Goal: Task Accomplishment & Management: Manage account settings

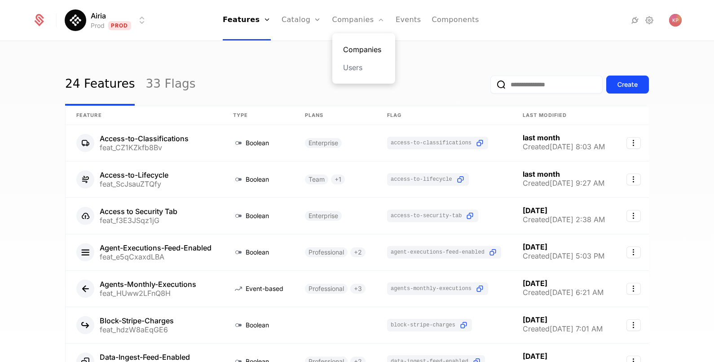
click at [361, 49] on link "Companies" at bounding box center [363, 49] width 41 height 11
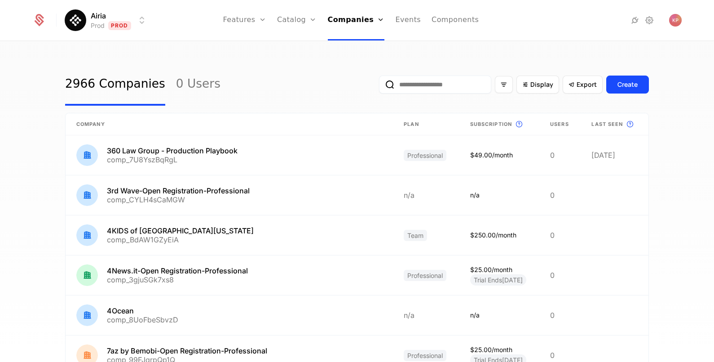
click at [402, 84] on input "email" at bounding box center [435, 84] width 112 height 18
paste input "**********"
type input "**********"
click at [379, 86] on button "submit" at bounding box center [379, 86] width 0 height 0
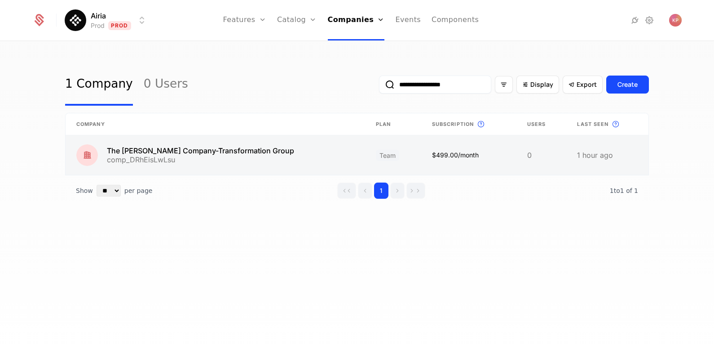
click at [218, 172] on link at bounding box center [216, 155] width 300 height 40
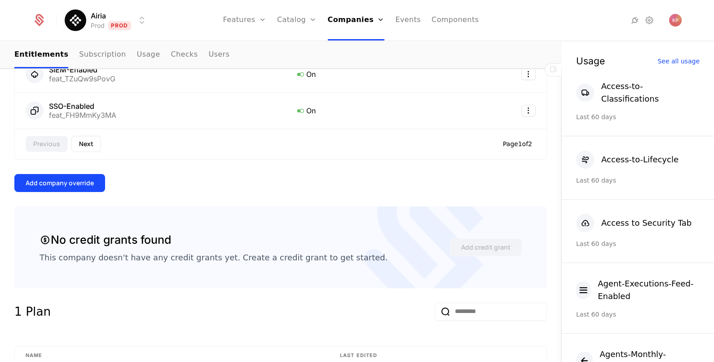
scroll to position [617, 0]
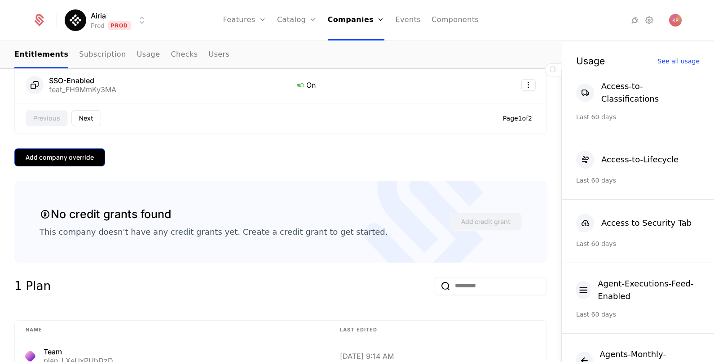
click at [72, 148] on button "Add company override" at bounding box center [59, 157] width 91 height 18
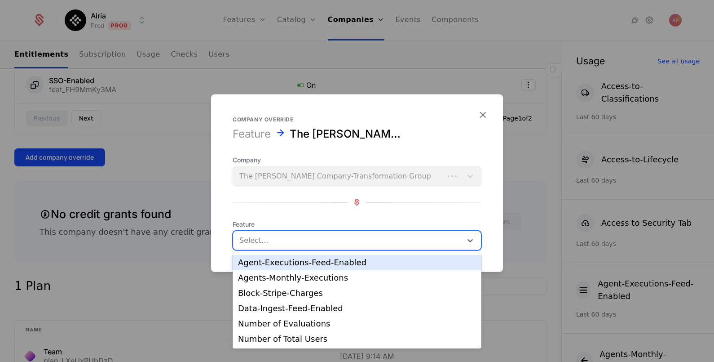
click at [269, 237] on div at bounding box center [347, 240] width 216 height 13
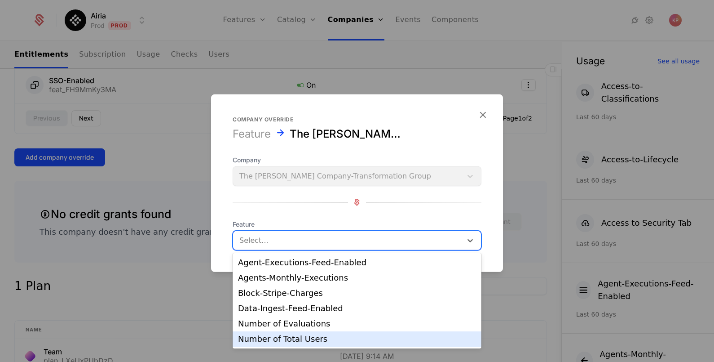
click at [312, 335] on div "Number of Total Users" at bounding box center [357, 339] width 238 height 8
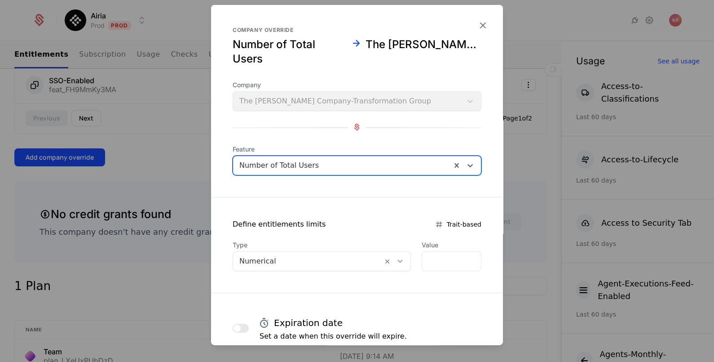
click at [345, 259] on div at bounding box center [307, 260] width 137 height 13
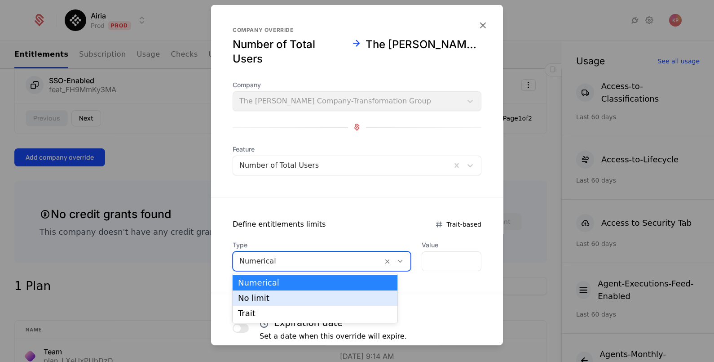
click at [331, 301] on div "No limit" at bounding box center [315, 298] width 154 height 8
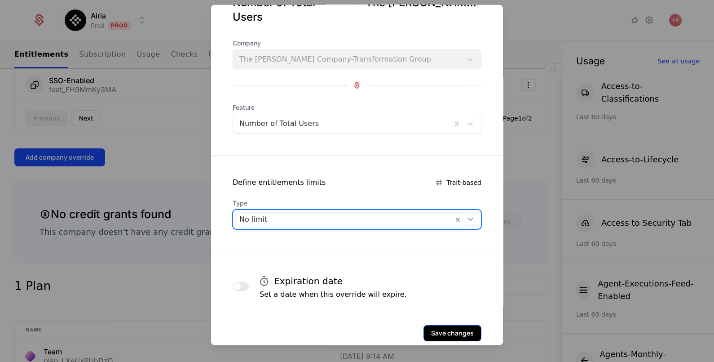
scroll to position [58, 0]
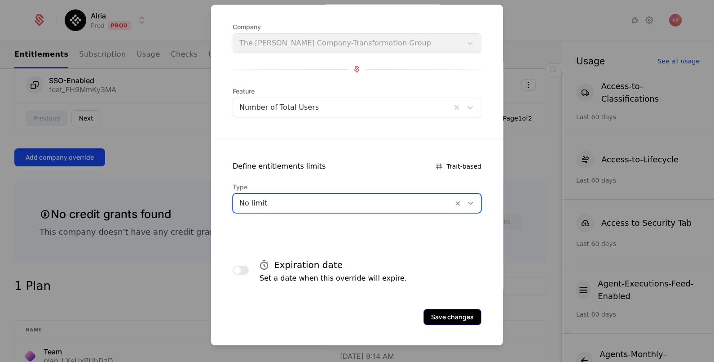
click at [432, 315] on button "Save changes" at bounding box center [452, 316] width 58 height 16
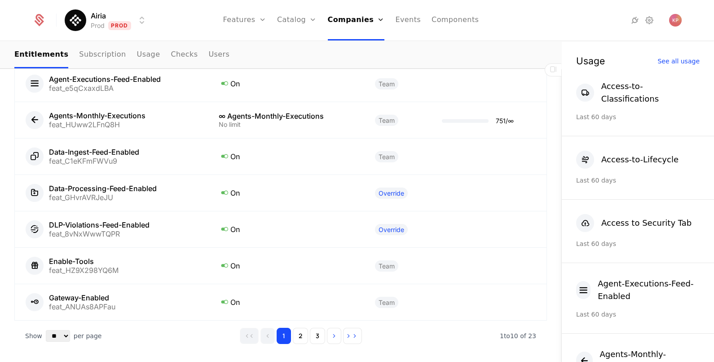
scroll to position [1136, 0]
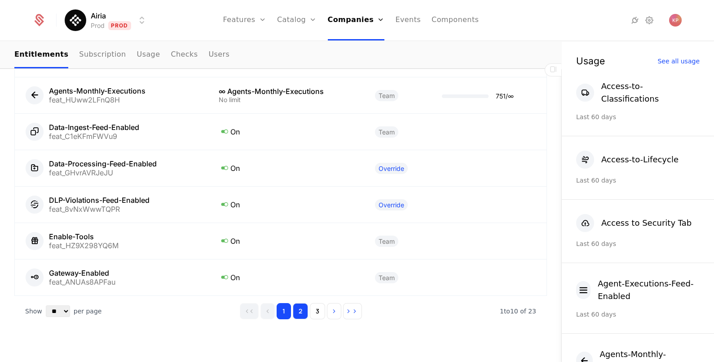
click at [293, 303] on button "2" at bounding box center [300, 311] width 15 height 16
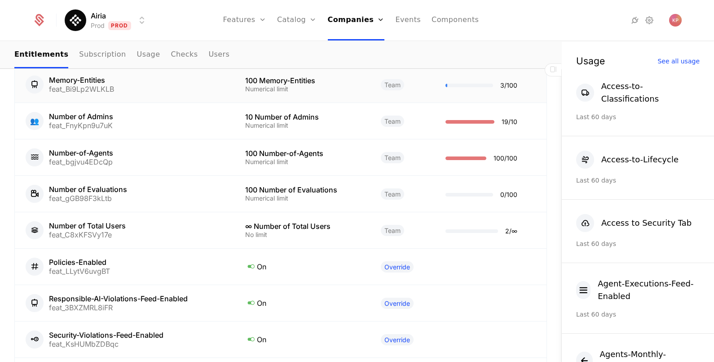
scroll to position [1023, 0]
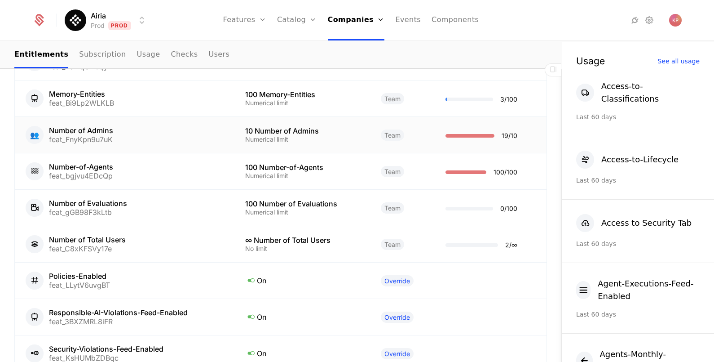
click at [119, 126] on div "👥 Number of Admins feat_FnyKpn9u7uK" at bounding box center [125, 135] width 198 height 18
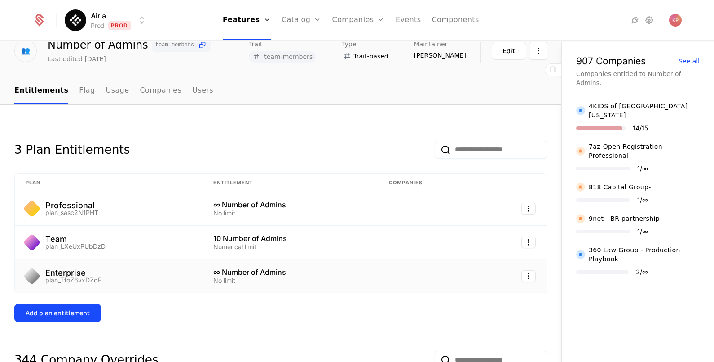
scroll to position [56, 0]
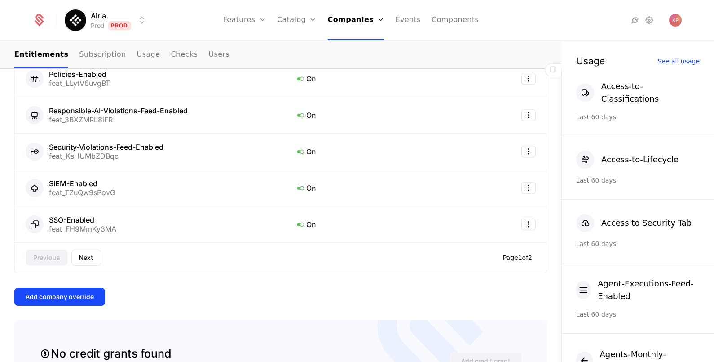
scroll to position [561, 0]
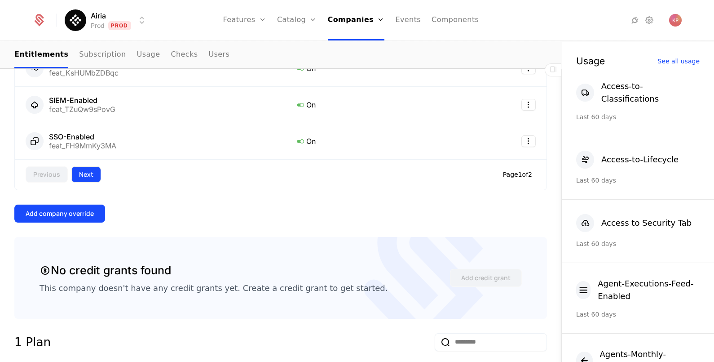
drag, startPoint x: 85, startPoint y: 166, endPoint x: 91, endPoint y: 168, distance: 6.1
click at [85, 166] on button "Next" at bounding box center [86, 174] width 30 height 16
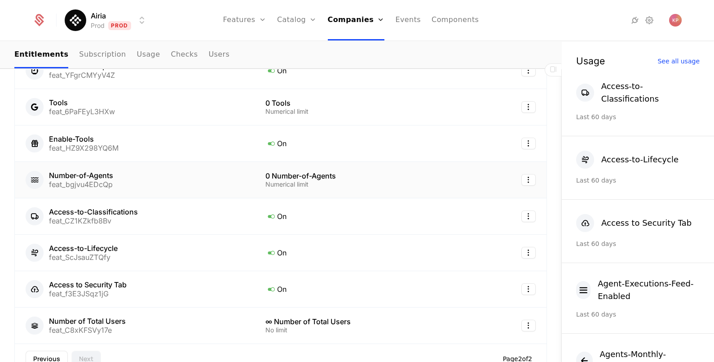
scroll to position [281, 0]
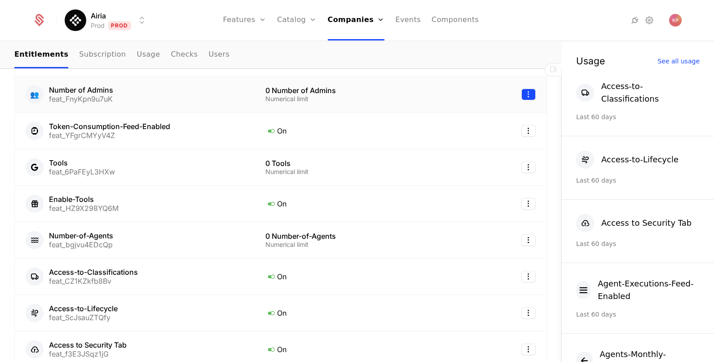
click at [521, 83] on html "Airia Prod Prod Features Features Flags Catalog Plans Add Ons Credits Configura…" at bounding box center [357, 181] width 714 height 362
click at [465, 122] on div "Edit" at bounding box center [459, 125] width 23 height 13
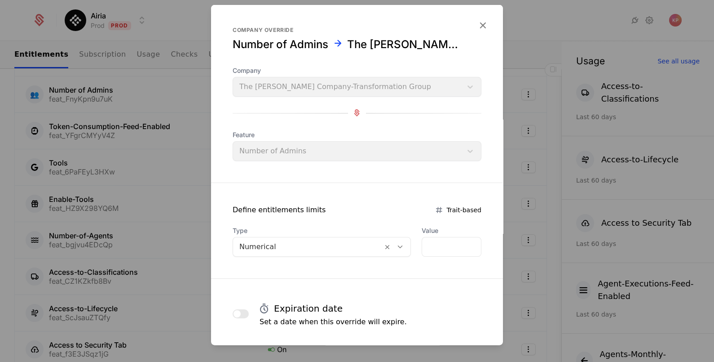
drag, startPoint x: 476, startPoint y: 22, endPoint x: 429, endPoint y: 38, distance: 49.1
click at [477, 22] on icon "button" at bounding box center [483, 25] width 12 height 12
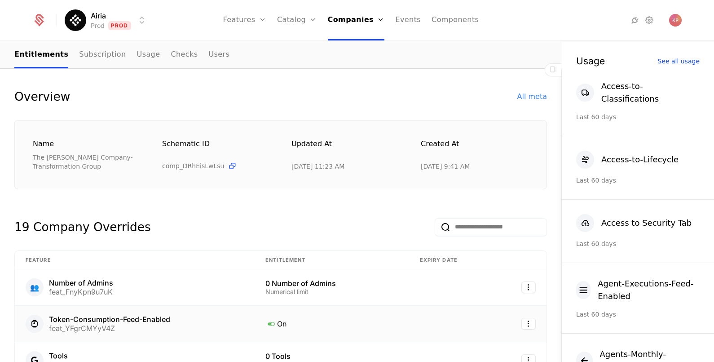
scroll to position [224, 0]
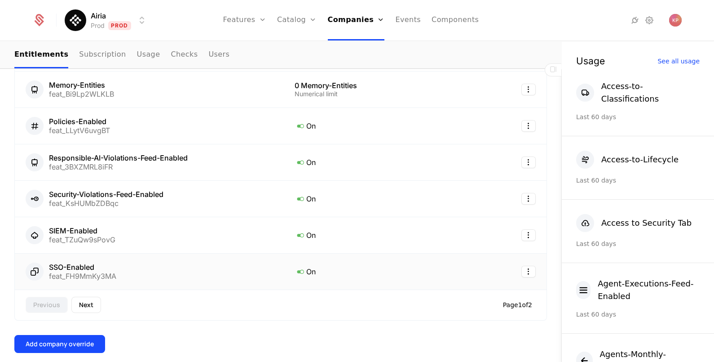
scroll to position [449, 0]
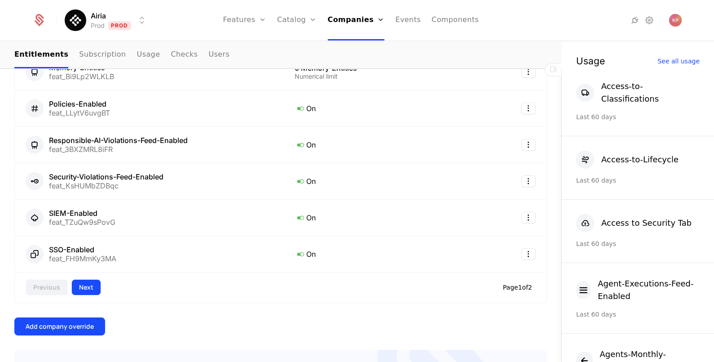
click at [82, 279] on button "Next" at bounding box center [86, 287] width 30 height 16
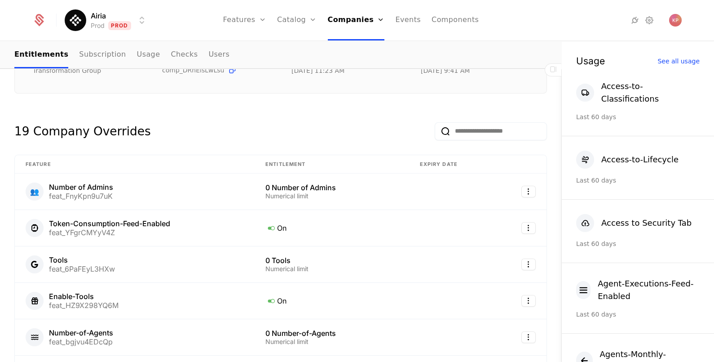
scroll to position [112, 0]
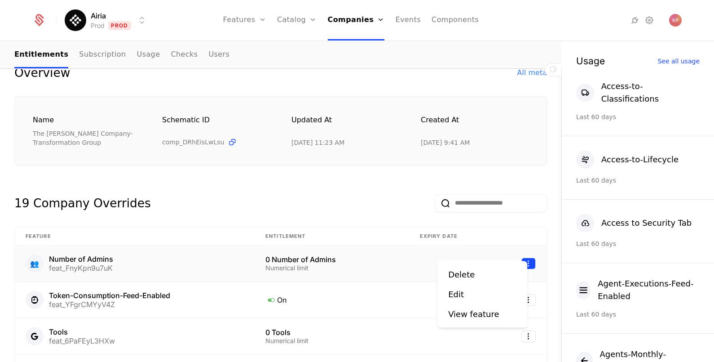
click at [520, 252] on html "Airia Prod Prod Features Features Flags Catalog Plans Add Ons Credits Configura…" at bounding box center [357, 181] width 714 height 362
click at [465, 291] on div "Edit" at bounding box center [459, 294] width 23 height 13
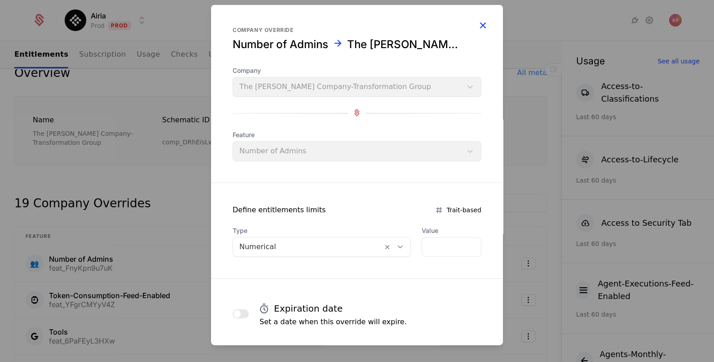
drag, startPoint x: 474, startPoint y: 24, endPoint x: 462, endPoint y: 48, distance: 27.3
click at [477, 23] on icon "button" at bounding box center [483, 25] width 12 height 12
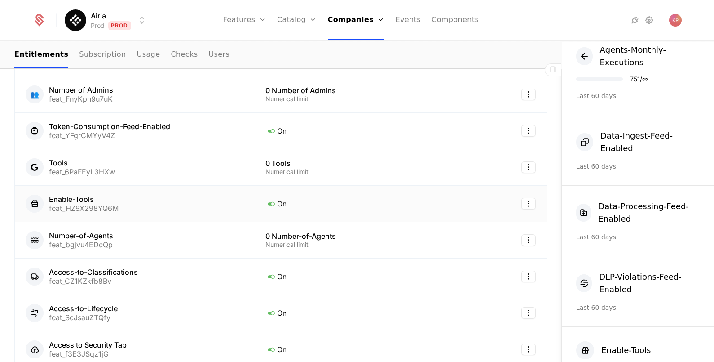
scroll to position [224, 0]
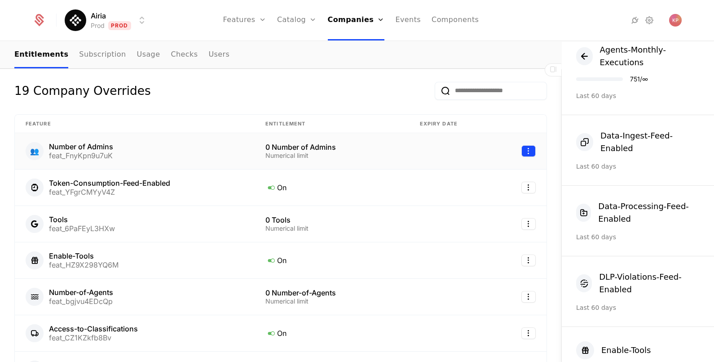
click at [520, 139] on html "Airia Prod Prod Features Features Flags Catalog Plans Add Ons Credits Configura…" at bounding box center [357, 181] width 714 height 362
click at [472, 186] on div "Edit" at bounding box center [482, 182] width 68 height 13
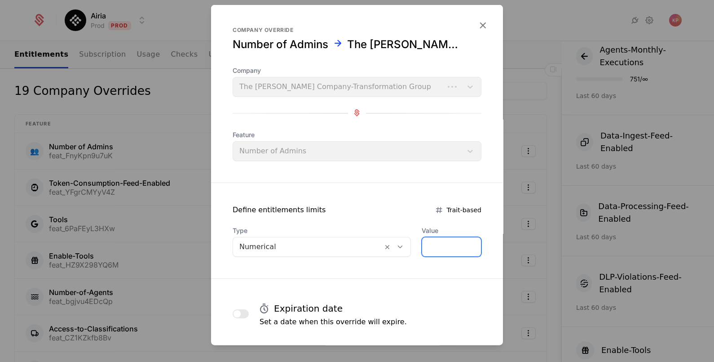
click at [426, 245] on input "*" at bounding box center [451, 246] width 59 height 19
click at [362, 249] on div at bounding box center [307, 246] width 137 height 13
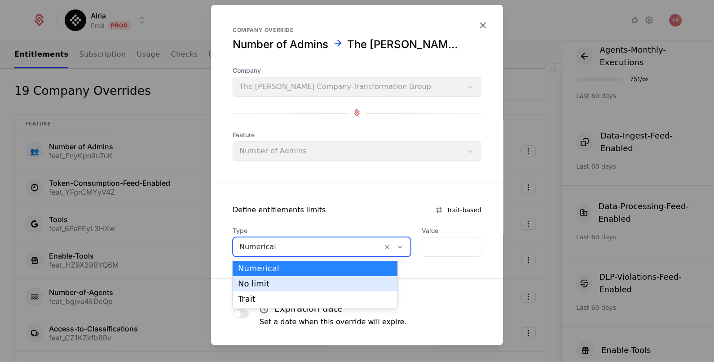
click at [342, 282] on div "No limit" at bounding box center [315, 283] width 154 height 8
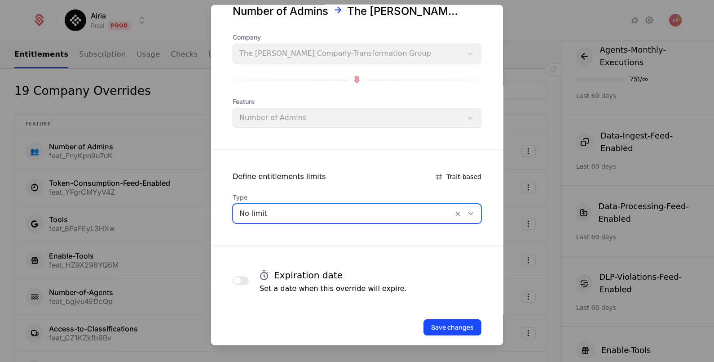
scroll to position [44, 0]
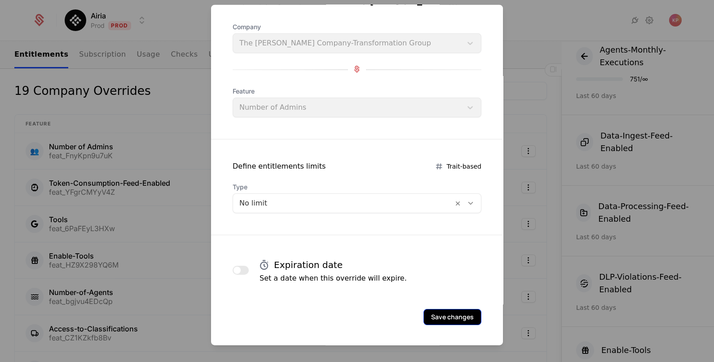
click at [431, 308] on button "Save changes" at bounding box center [452, 316] width 58 height 16
